Goal: Task Accomplishment & Management: Manage account settings

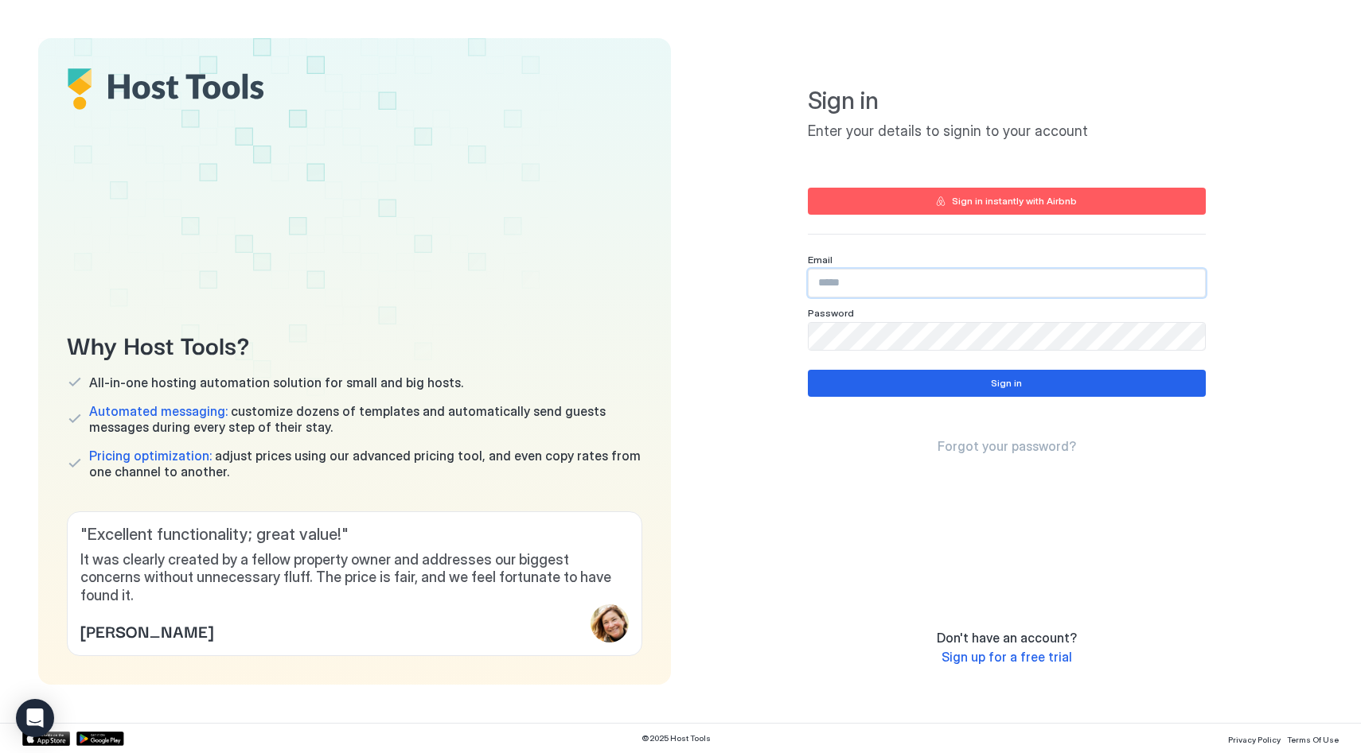
click at [831, 284] on input "Input Field" at bounding box center [1006, 283] width 396 height 27
click at [1195, 283] on input "Input Field" at bounding box center [1006, 283] width 396 height 27
click at [0, 753] on com-1password-button at bounding box center [0, 753] width 0 height 0
click at [678, 251] on div "Why Host Tools? All-in-one hosting automation solution for small and big hosts.…" at bounding box center [680, 361] width 1284 height 647
click at [860, 285] on input "Input Field" at bounding box center [1006, 283] width 396 height 27
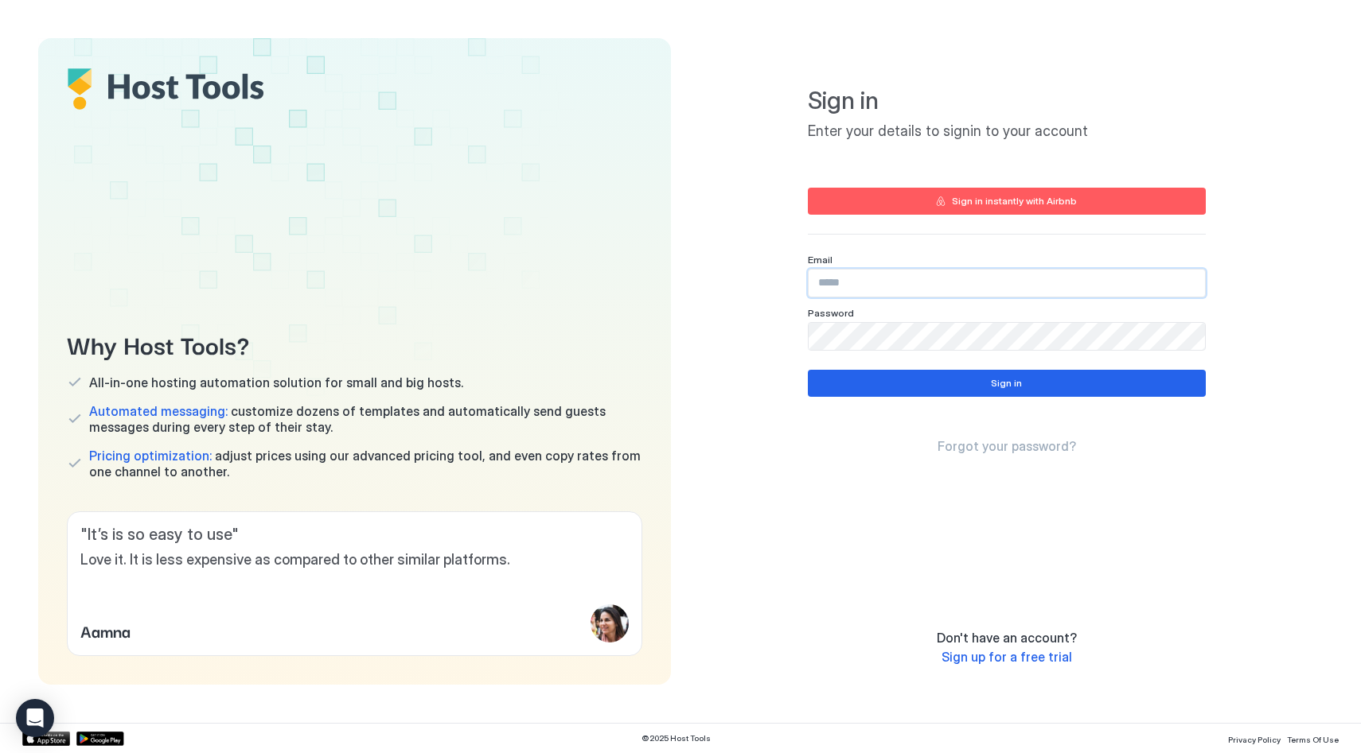
type input "**********"
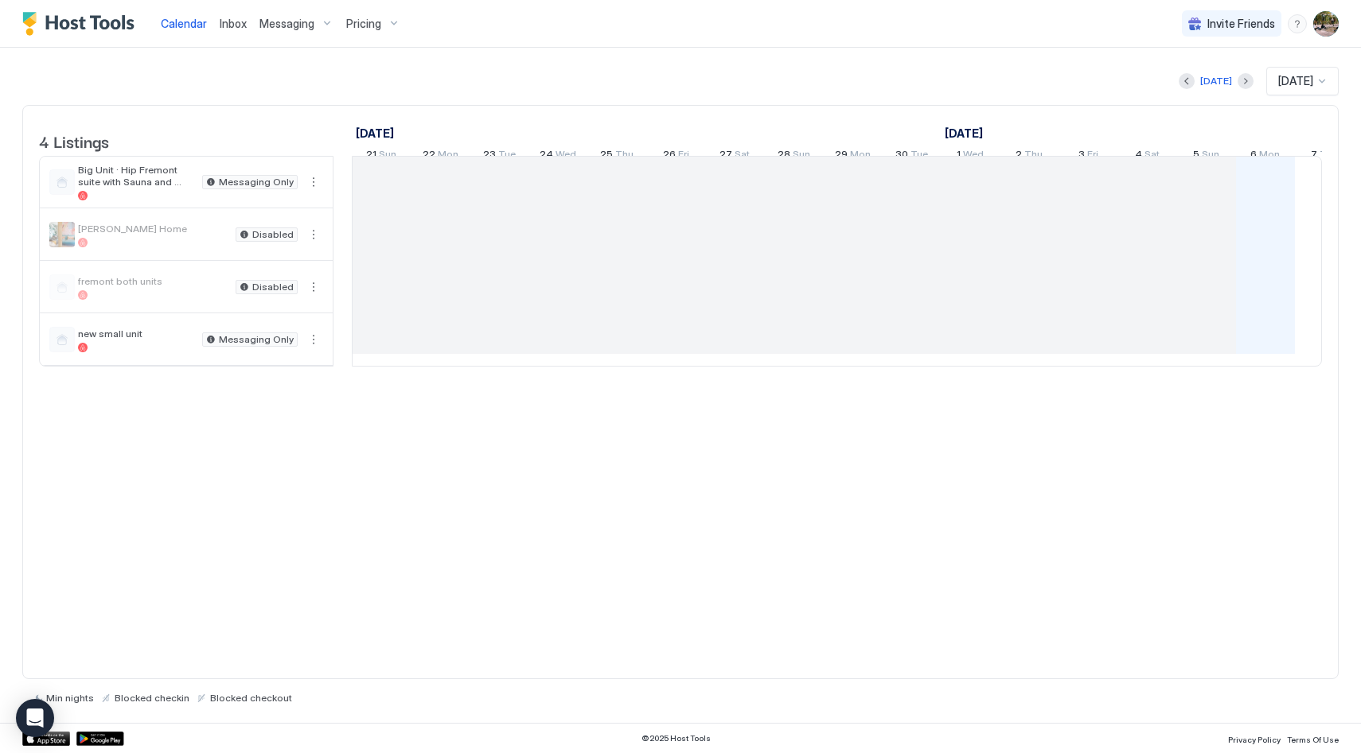
scroll to position [0, 884]
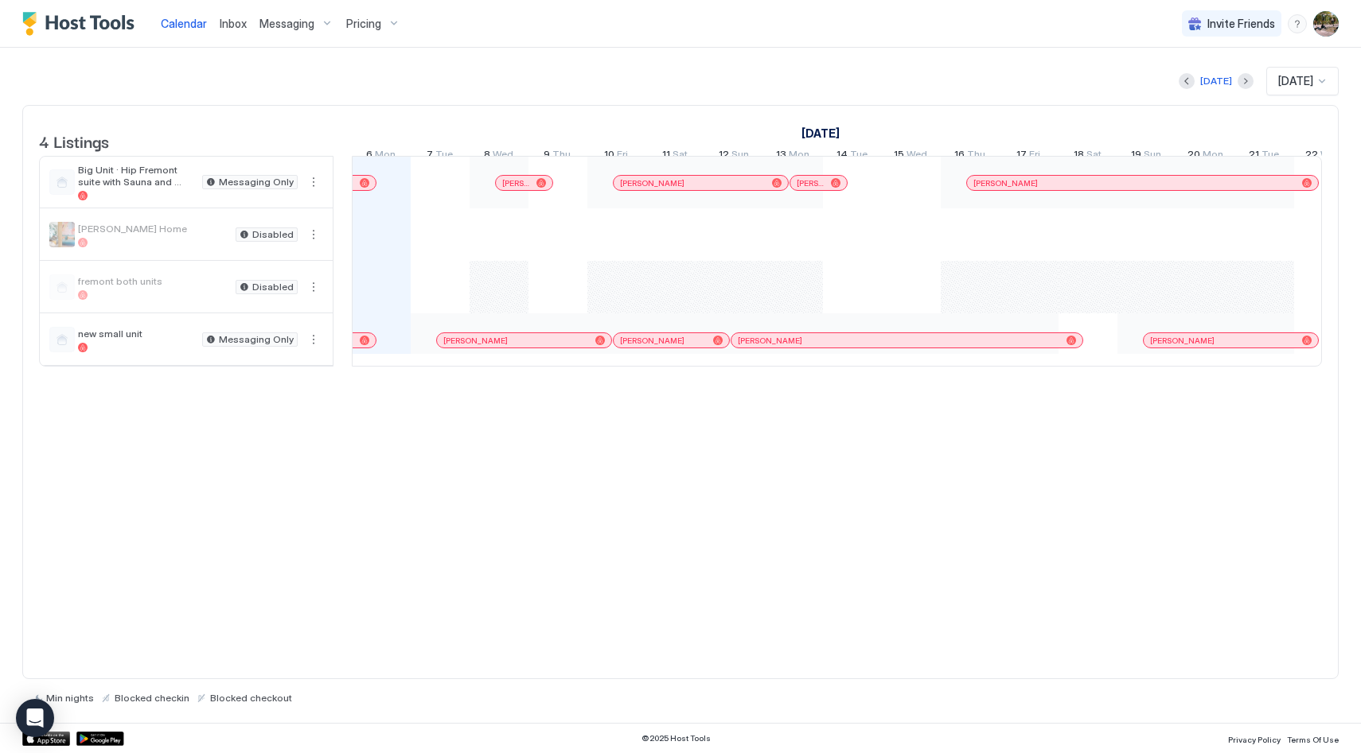
click at [285, 31] on div "Messaging" at bounding box center [296, 23] width 87 height 27
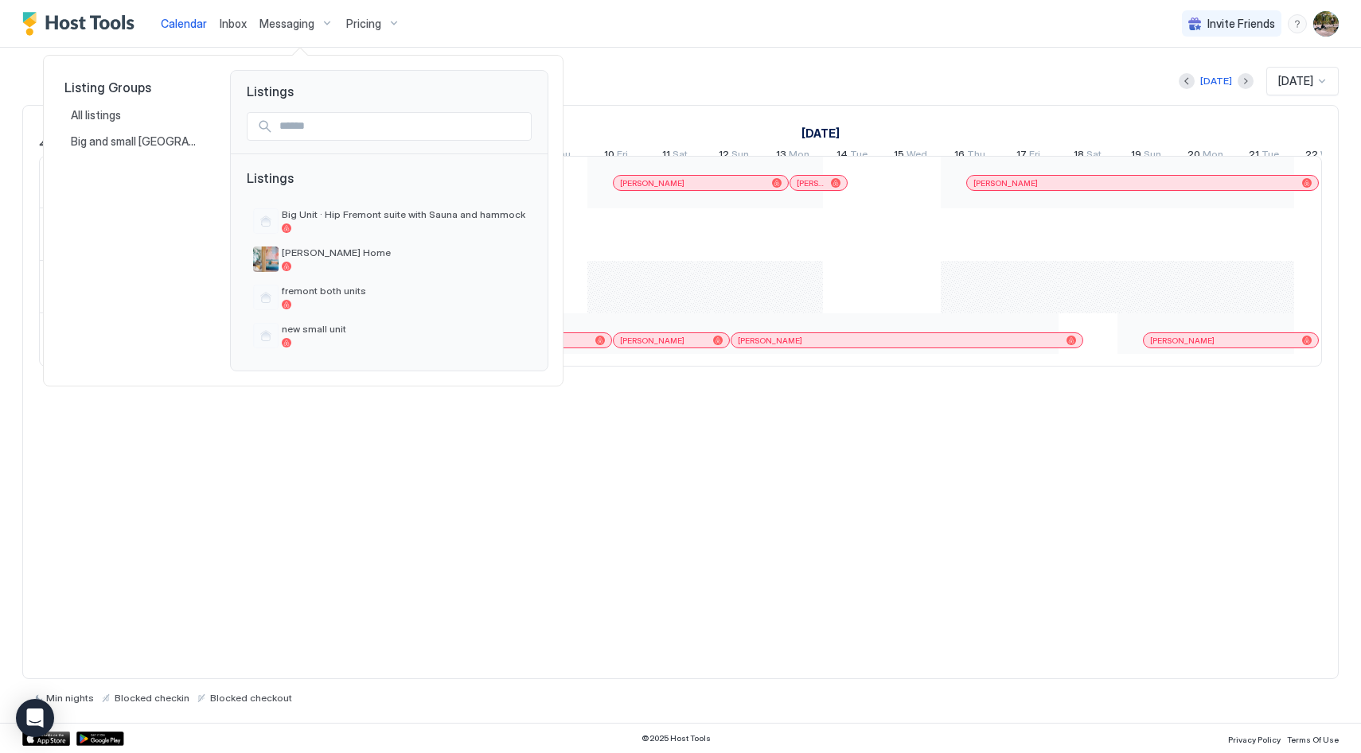
click at [275, 25] on div at bounding box center [680, 376] width 1361 height 753
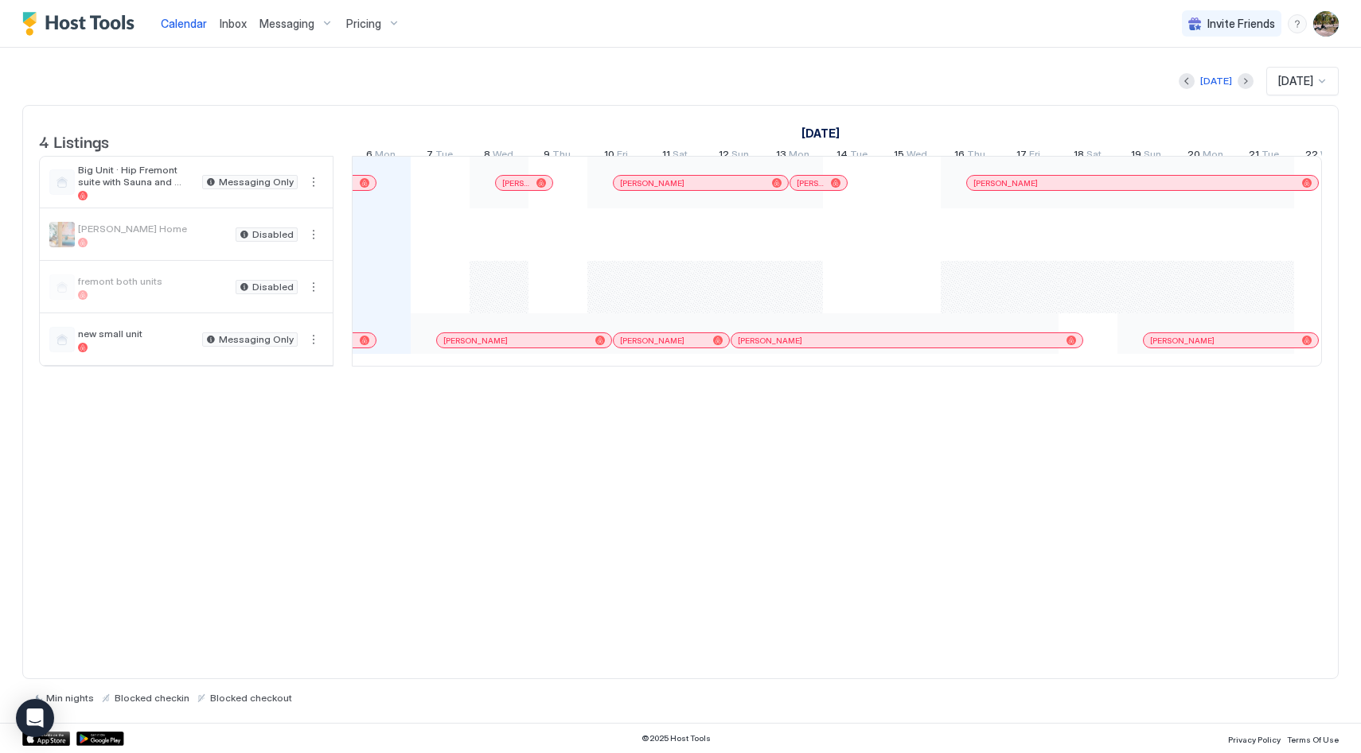
click at [307, 21] on span "Messaging" at bounding box center [286, 24] width 55 height 14
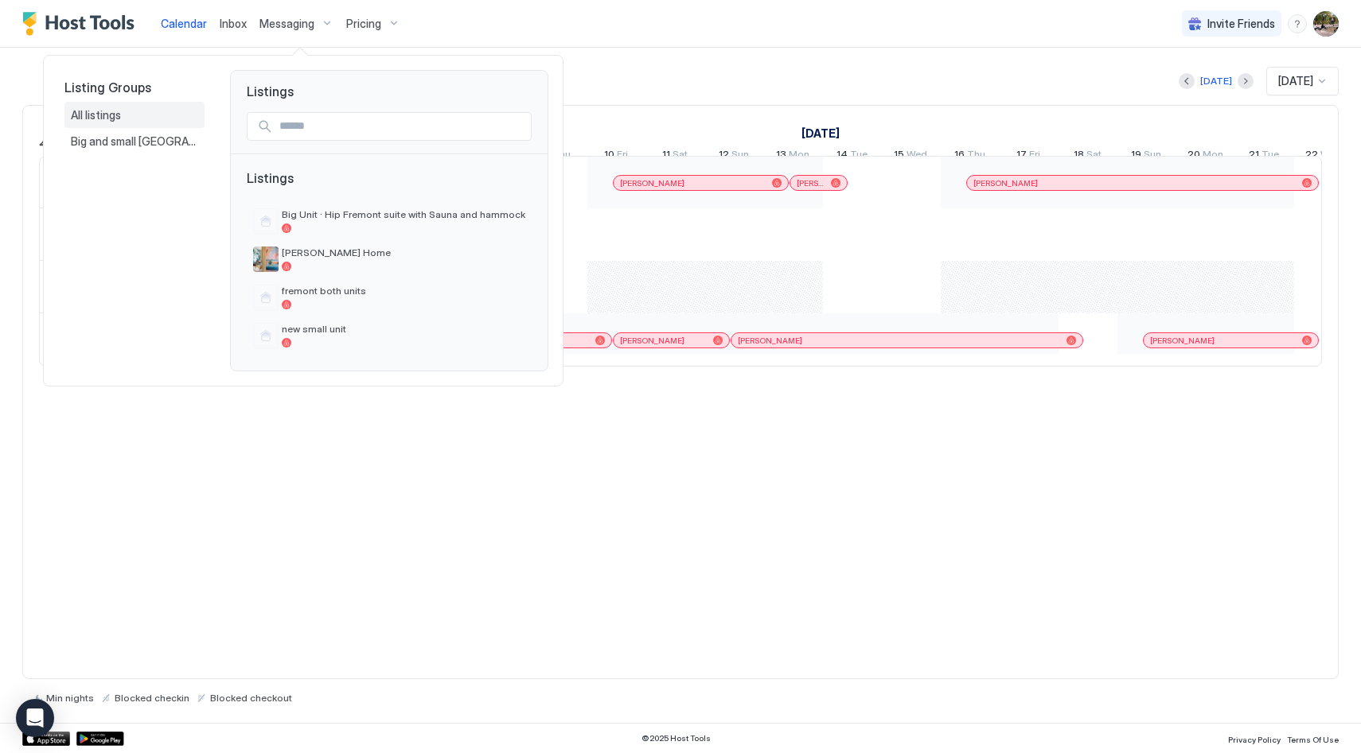
click at [111, 120] on span "All listings" at bounding box center [97, 115] width 53 height 14
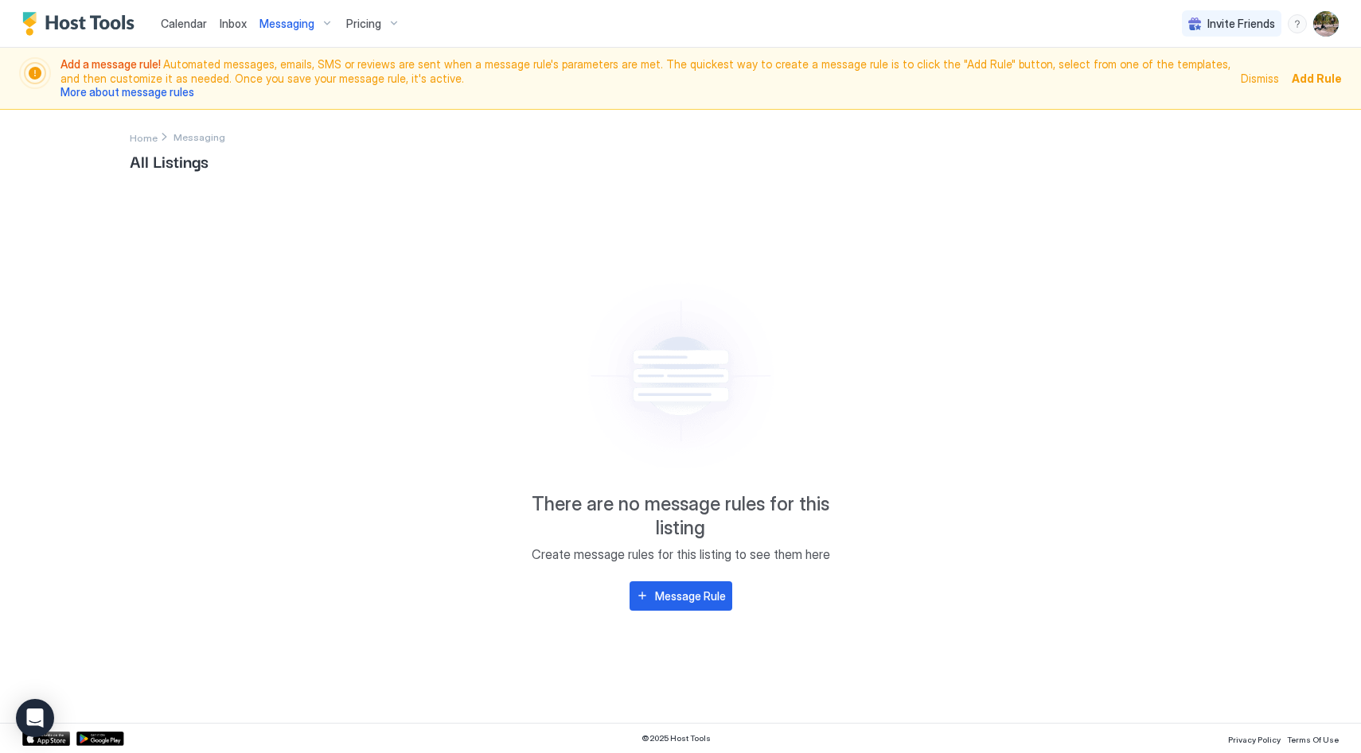
click at [267, 25] on span "Messaging" at bounding box center [286, 24] width 55 height 14
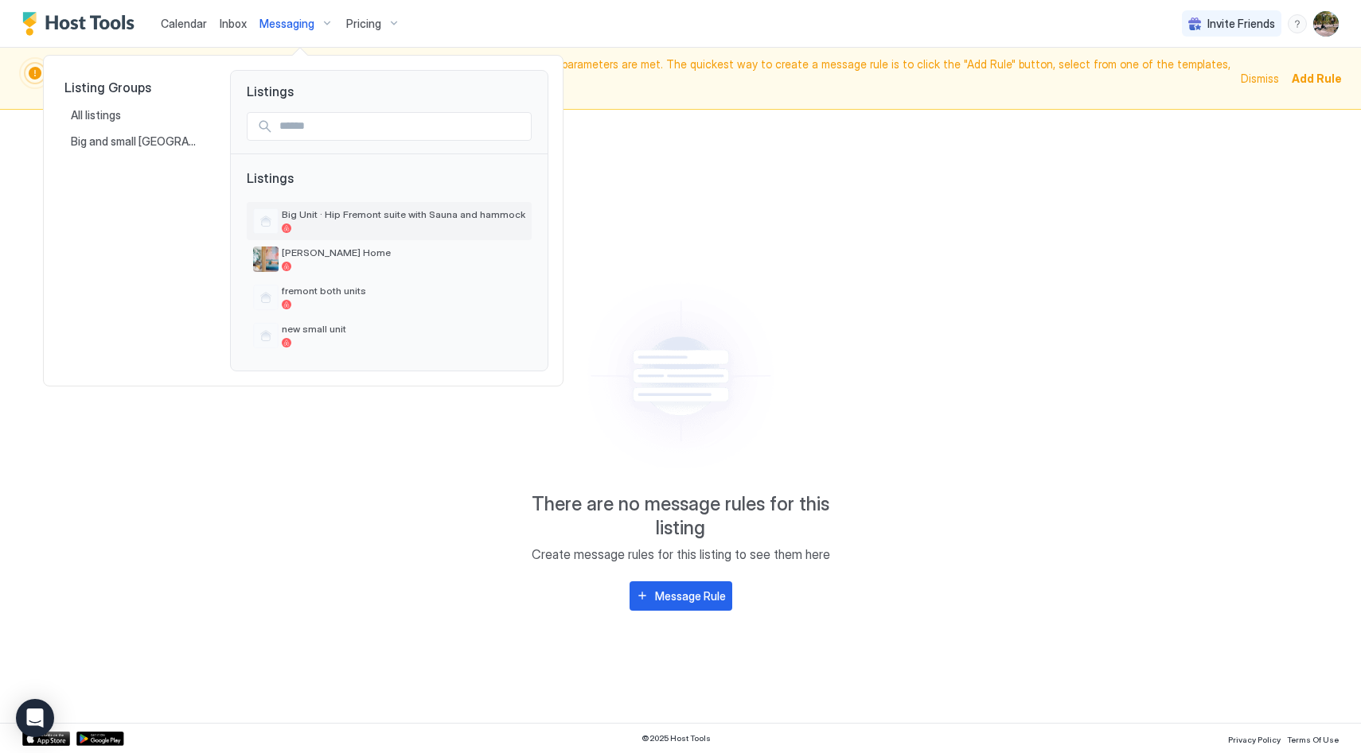
click at [373, 222] on div "Big Unit · Hip Fremont suite with Sauna and hammock" at bounding box center [403, 220] width 243 height 25
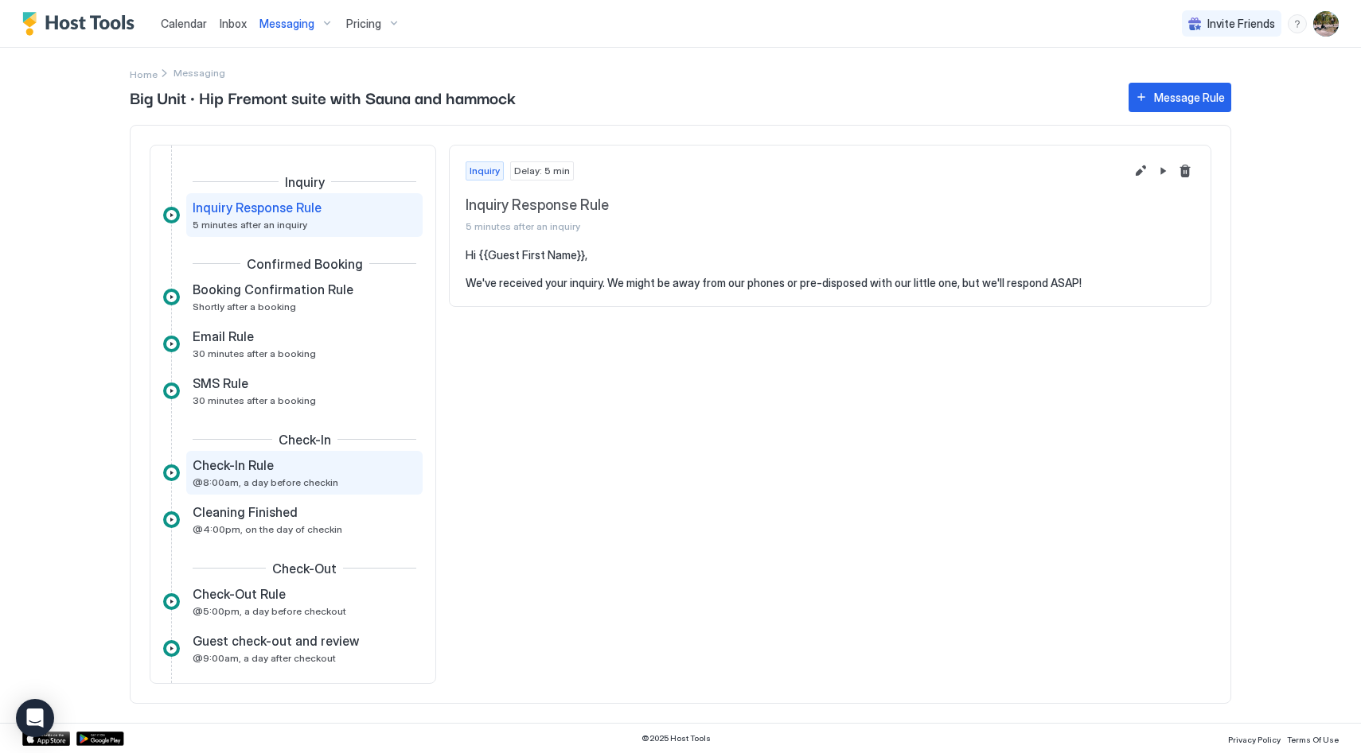
click at [276, 468] on div "Check-In Rule" at bounding box center [293, 465] width 201 height 16
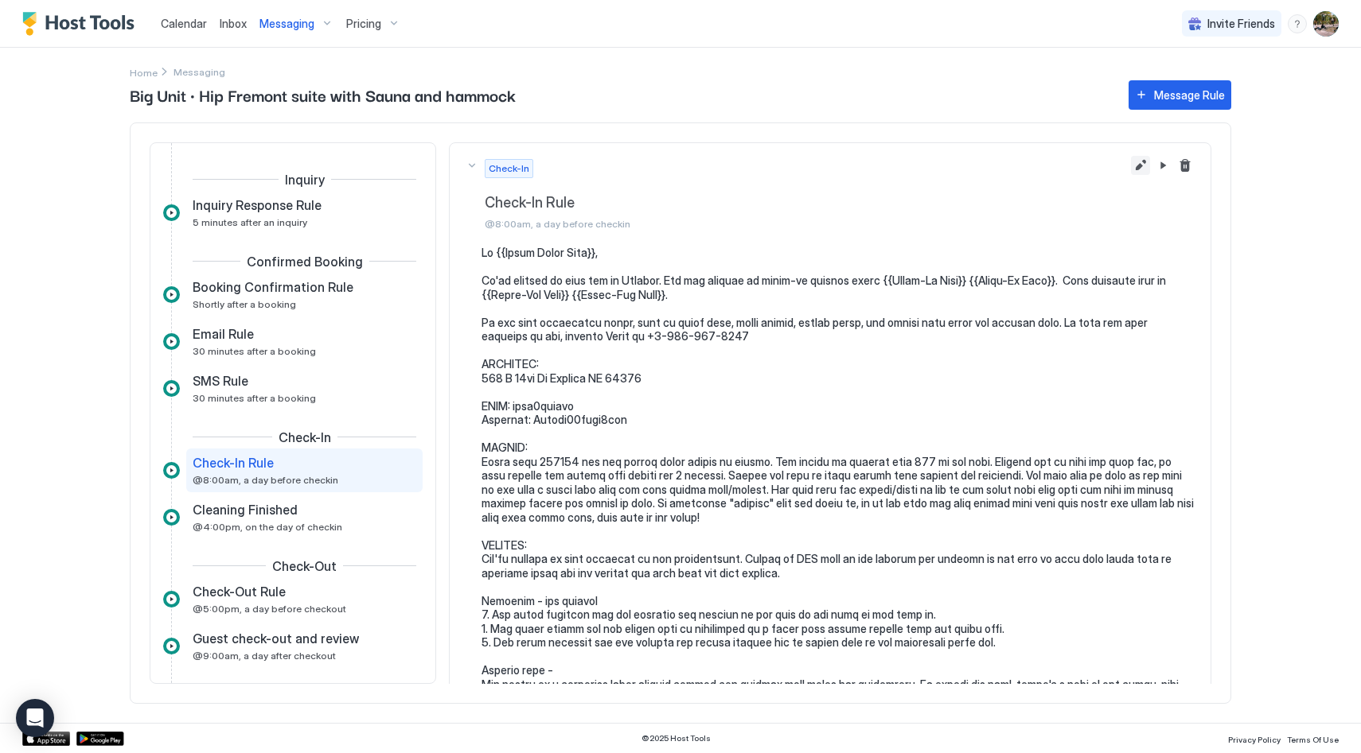
click at [1131, 165] on button "Edit message rule" at bounding box center [1140, 165] width 19 height 19
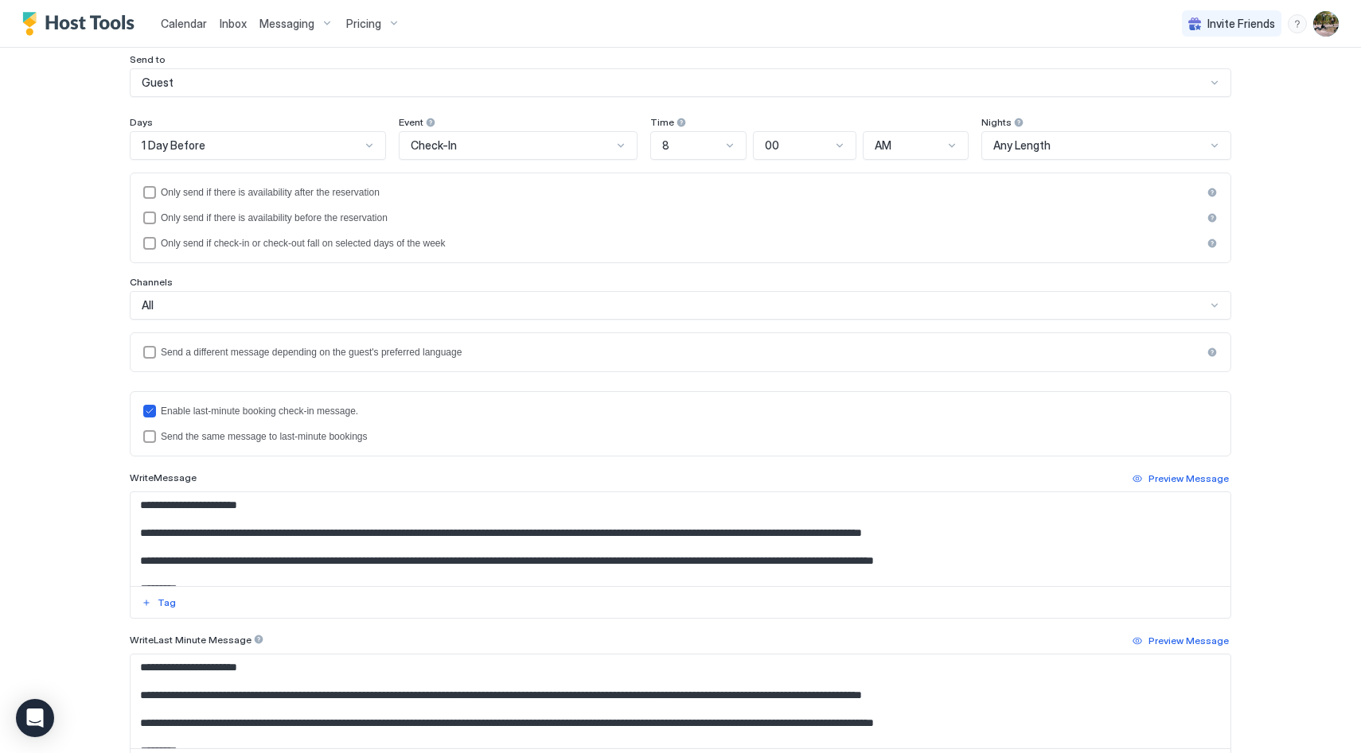
scroll to position [142, 0]
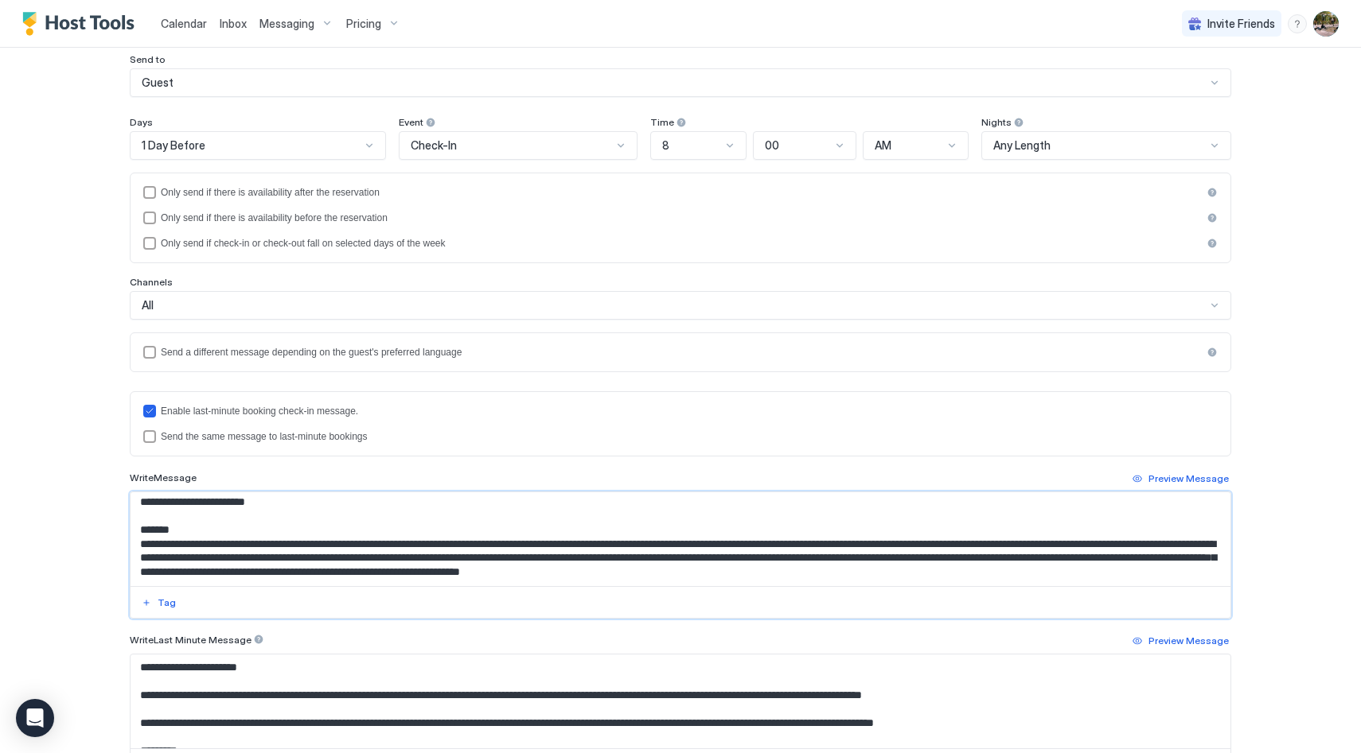
click at [208, 541] on textarea "Input Field" at bounding box center [680, 539] width 1100 height 94
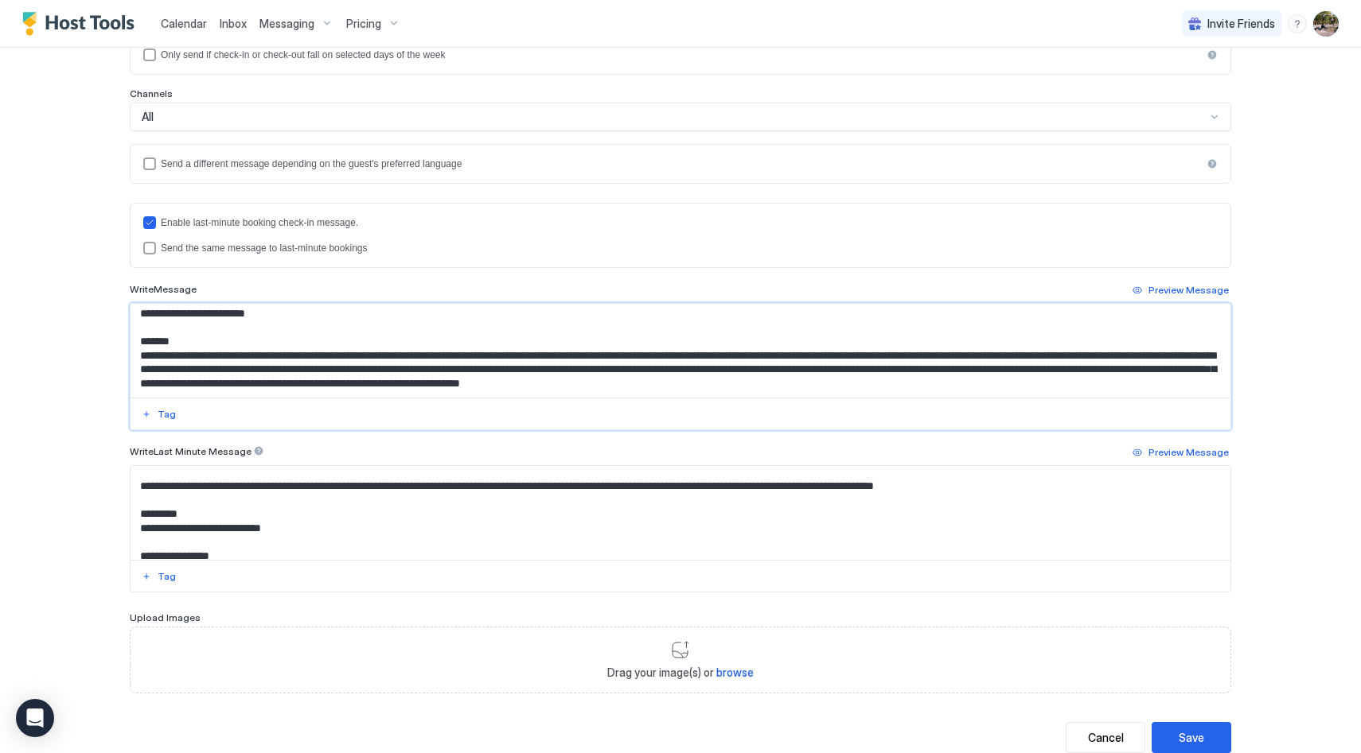
scroll to position [138, 0]
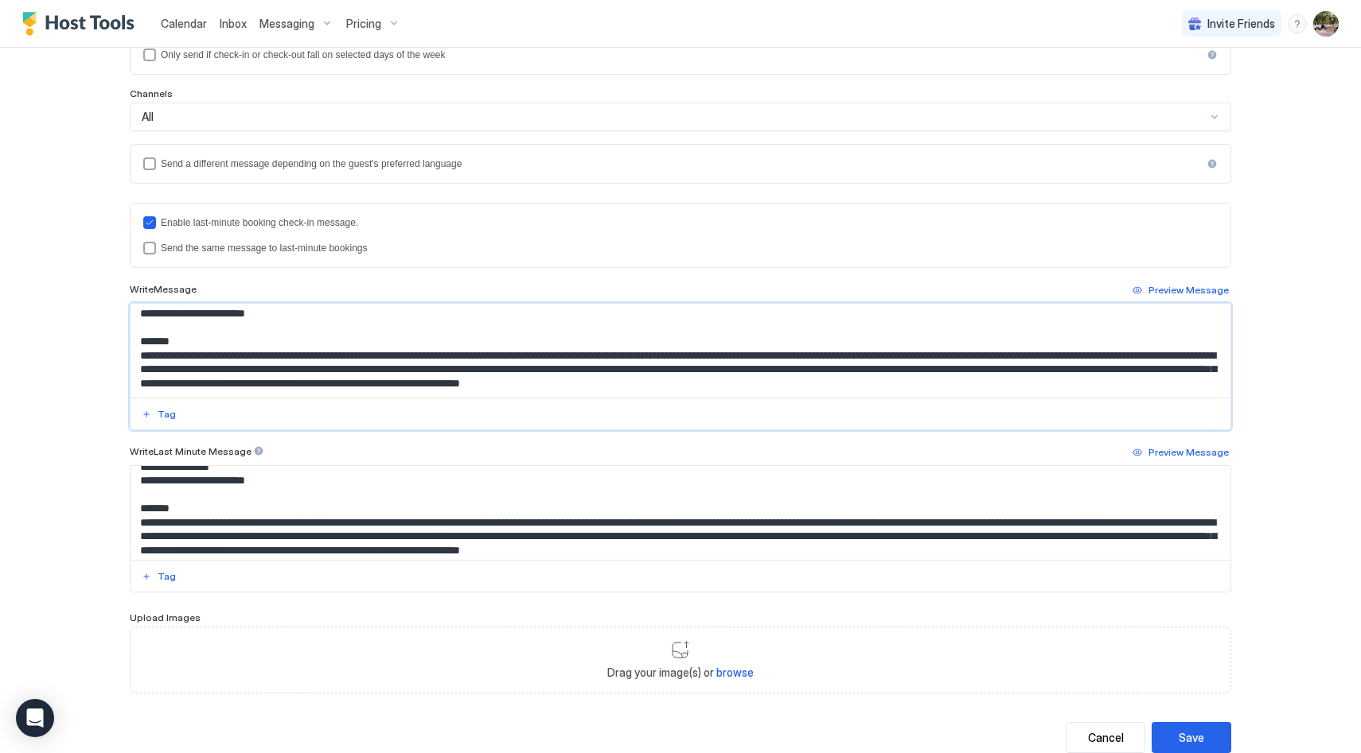
click at [197, 352] on textarea "Input Field" at bounding box center [680, 351] width 1100 height 94
type textarea "**********"
click at [205, 520] on textarea "Input Field" at bounding box center [680, 513] width 1100 height 94
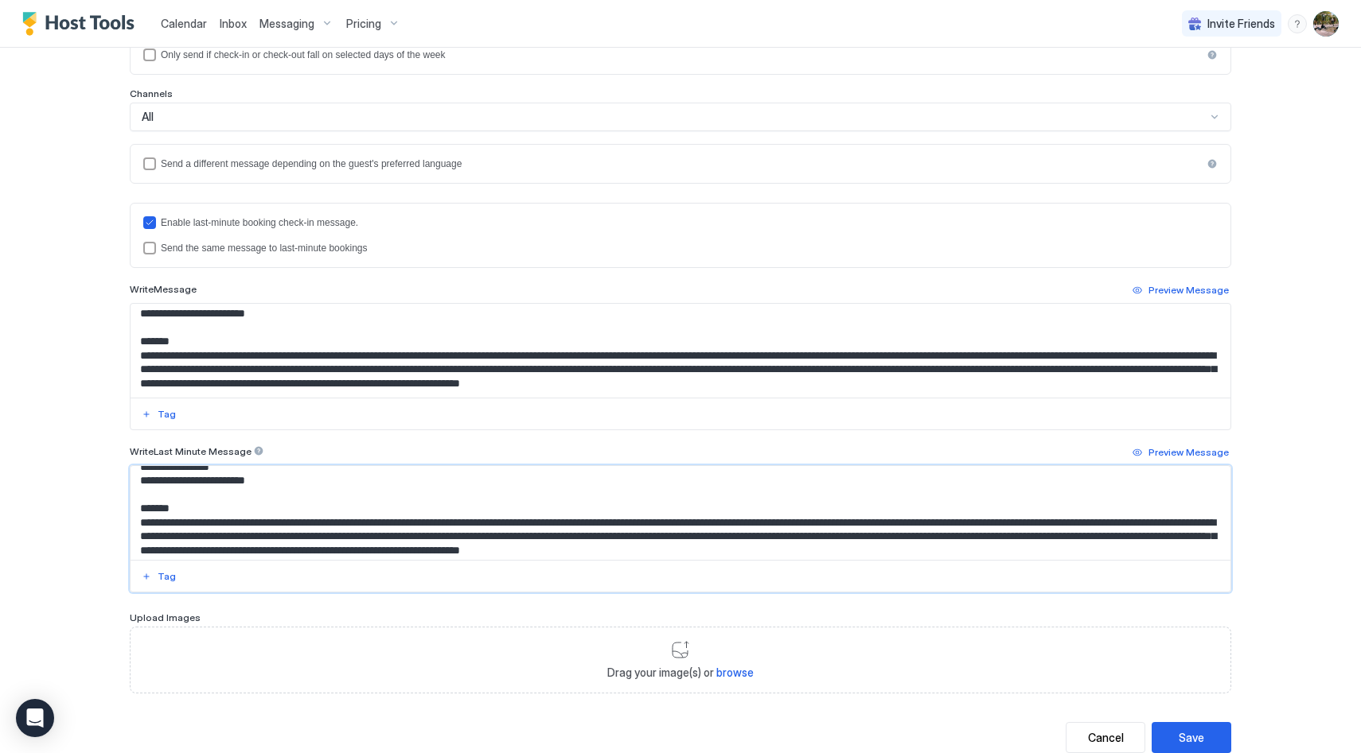
paste textarea "Input Field"
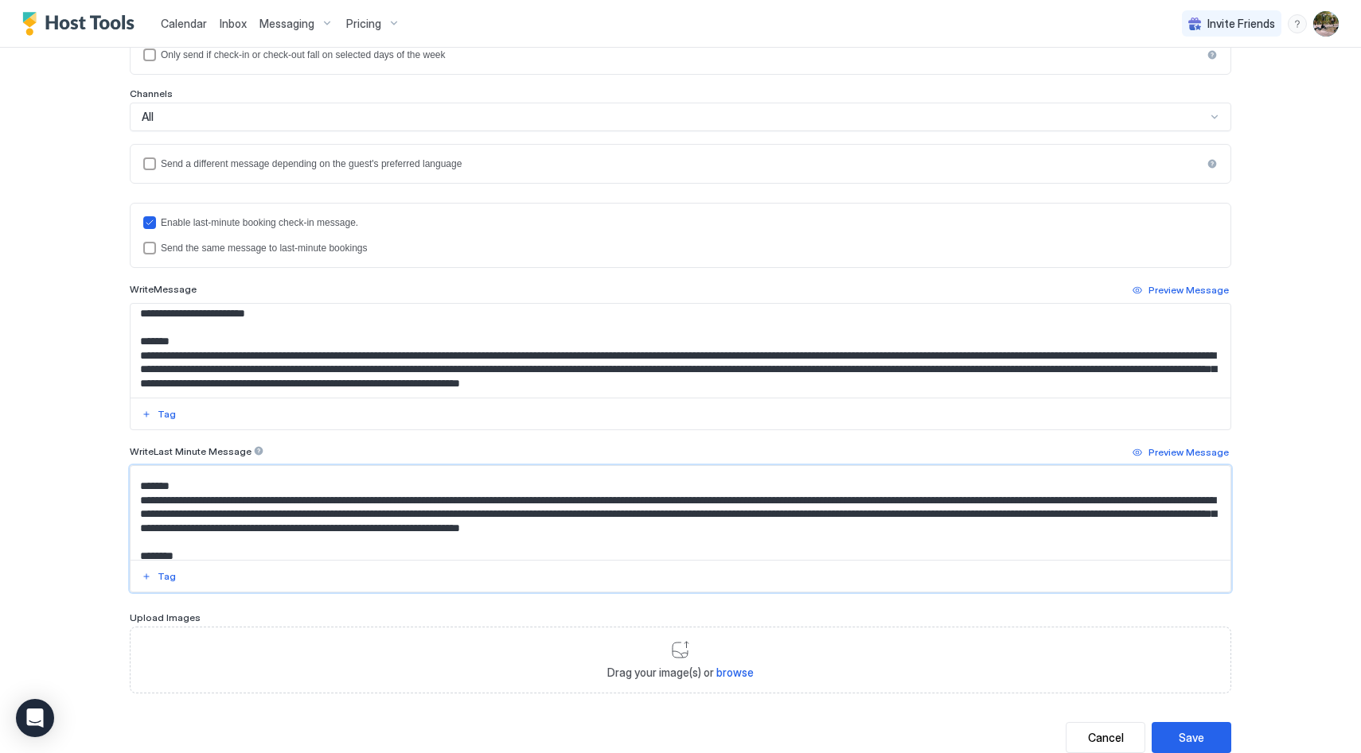
scroll to position [162, 0]
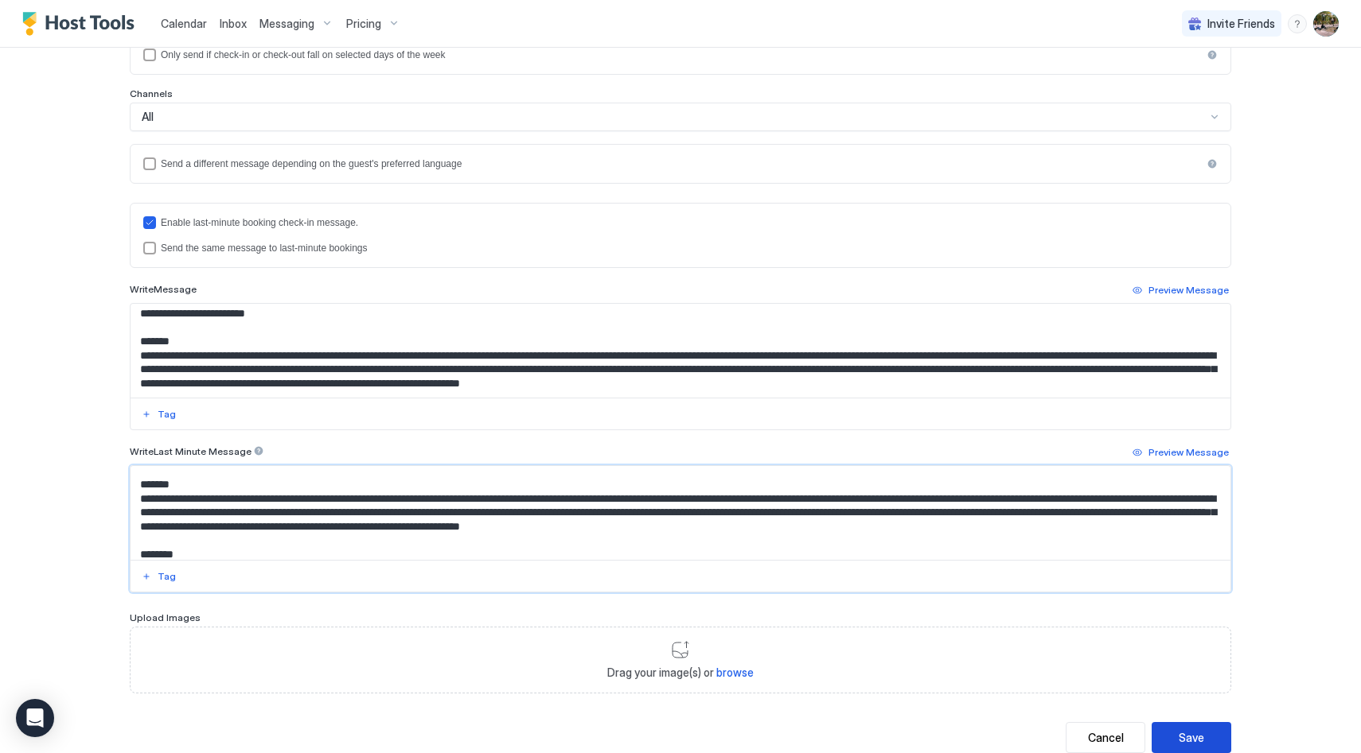
type textarea "**********"
click at [1178, 730] on div "Save" at bounding box center [1190, 738] width 25 height 17
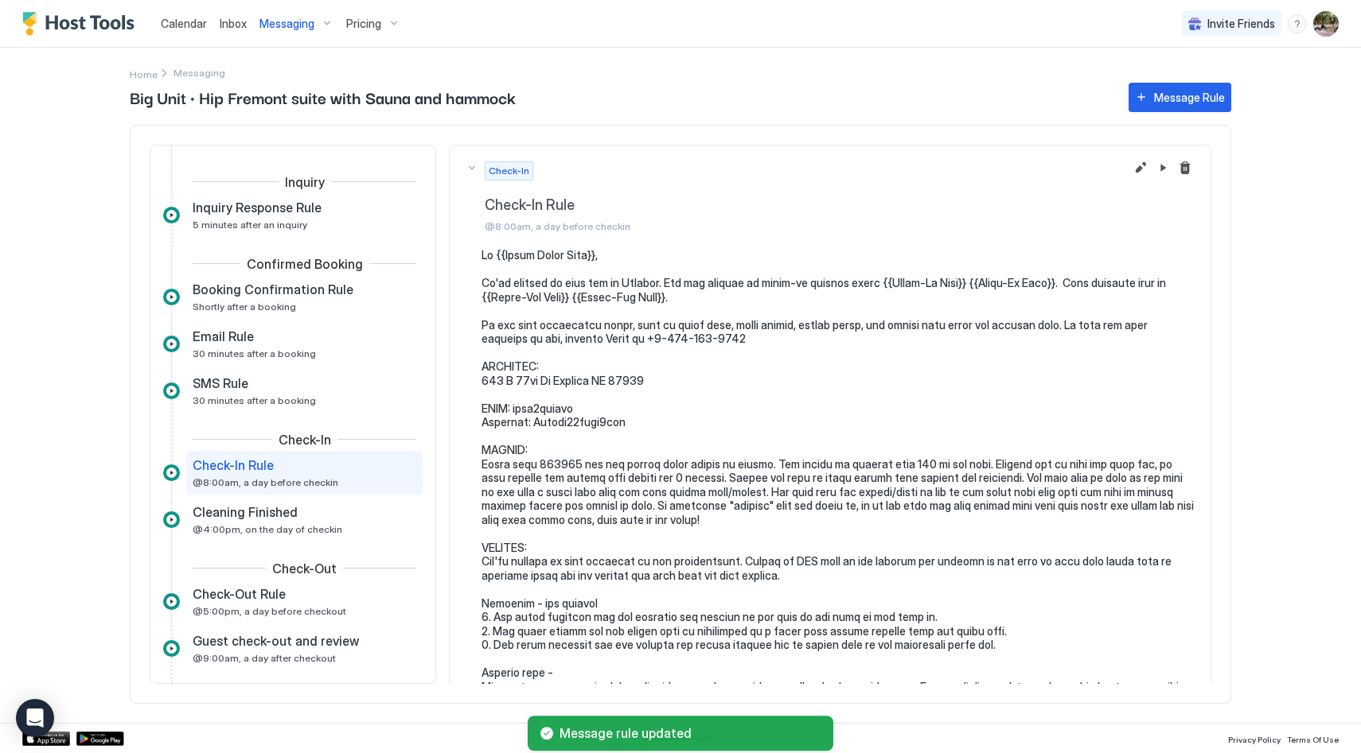
scroll to position [58, 0]
